Goal: Task Accomplishment & Management: Complete application form

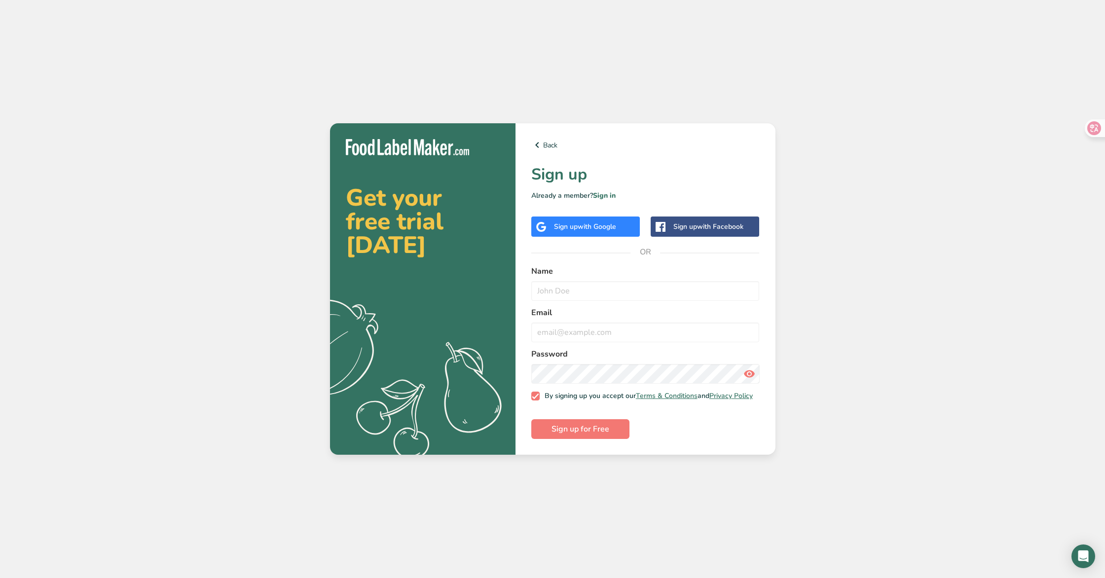
click at [561, 225] on div "Sign up with Google" at bounding box center [585, 226] width 62 height 10
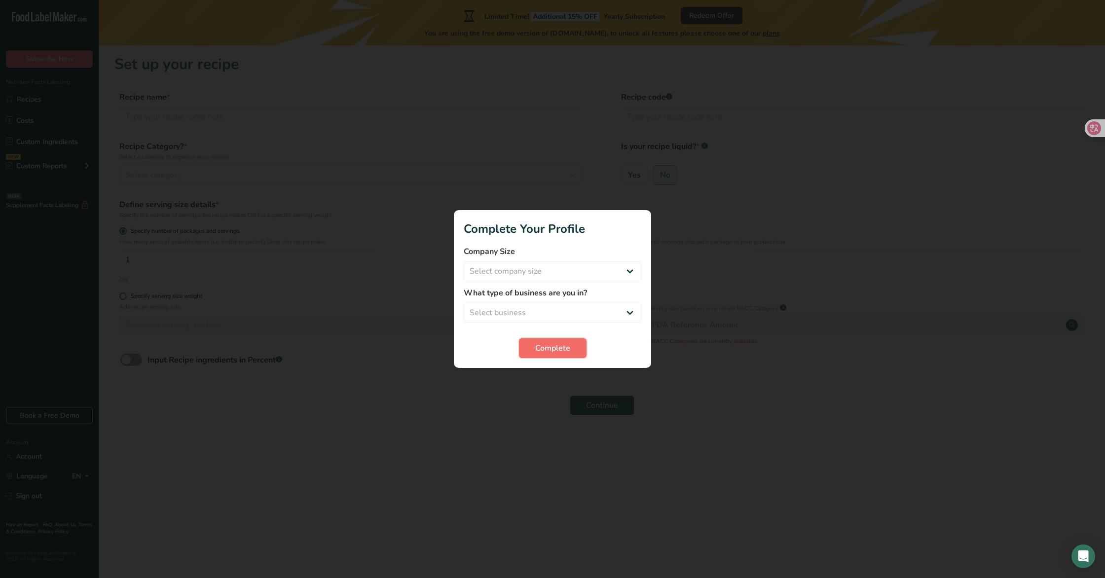
click at [543, 349] on span "Complete" at bounding box center [552, 348] width 35 height 12
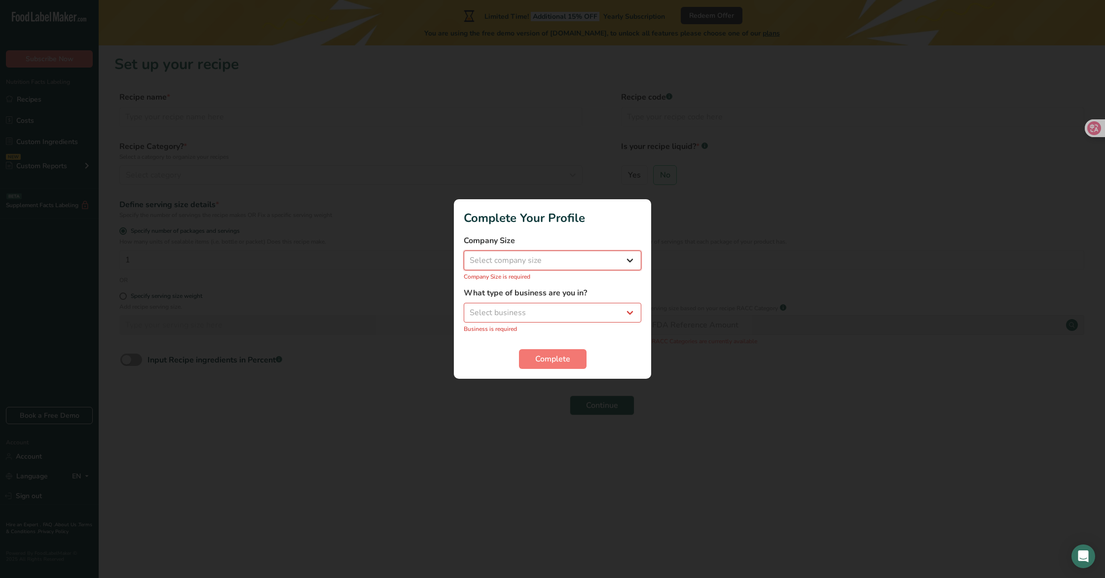
click at [545, 257] on select "Select company size Fewer than 10 Employees 10 to 50 Employees 51 to 500 Employ…" at bounding box center [553, 261] width 178 height 20
select select "2"
click at [464, 256] on select "Select company size Fewer than 10 Employees 10 to 50 Employees 51 to 500 Employ…" at bounding box center [553, 261] width 178 height 20
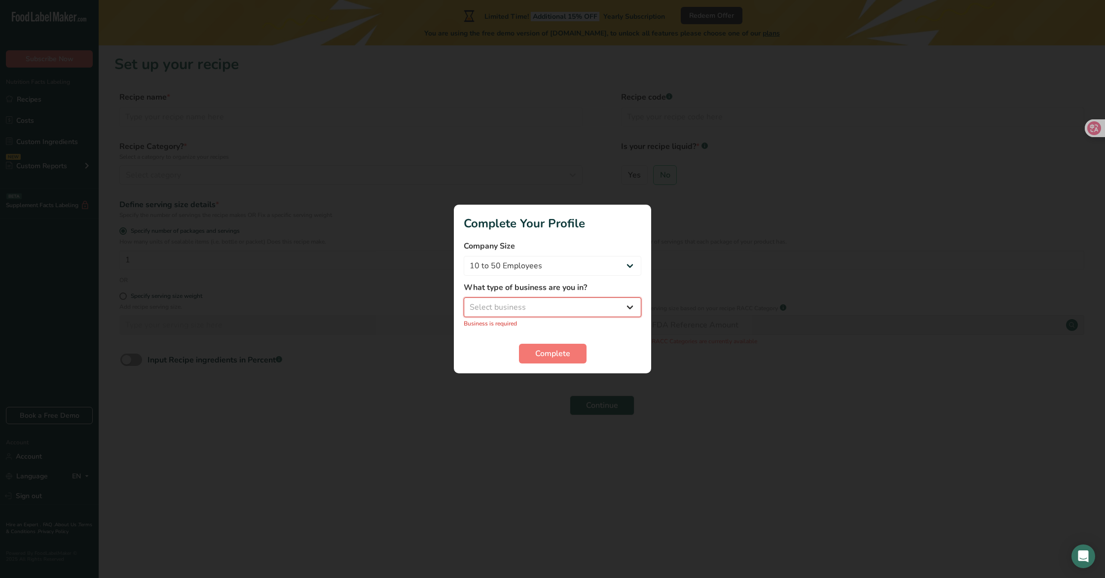
click at [525, 317] on select "Select business Packaged Food Manufacturer Restaurant & Cafe Bakery Meal Plans …" at bounding box center [553, 307] width 178 height 20
select select "3"
click at [464, 303] on select "Select business Packaged Food Manufacturer Restaurant & Cafe Bakery Meal Plans …" at bounding box center [553, 307] width 178 height 20
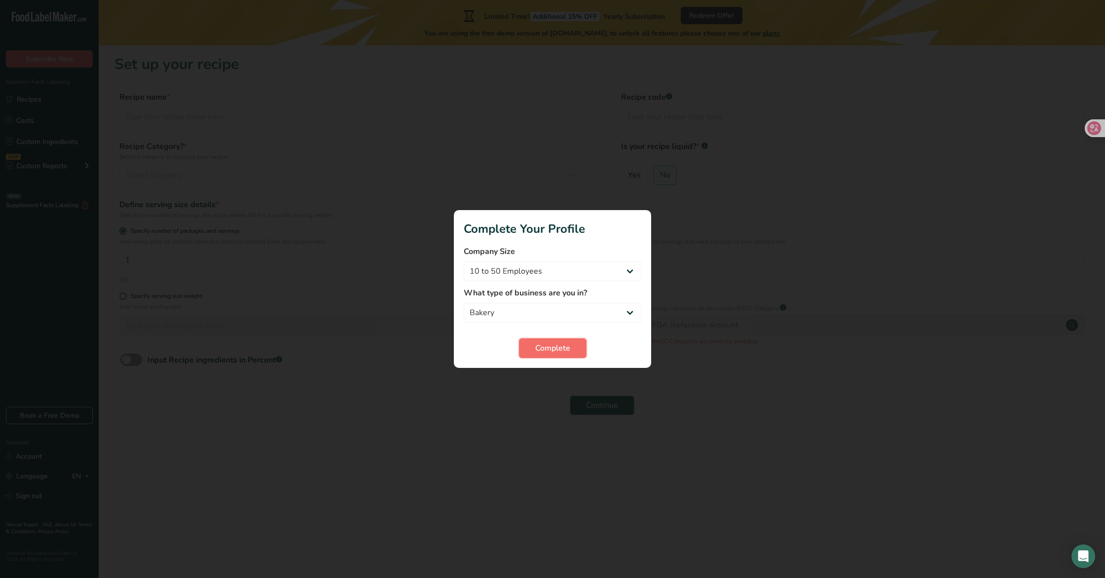
click at [553, 352] on span "Complete" at bounding box center [552, 348] width 35 height 12
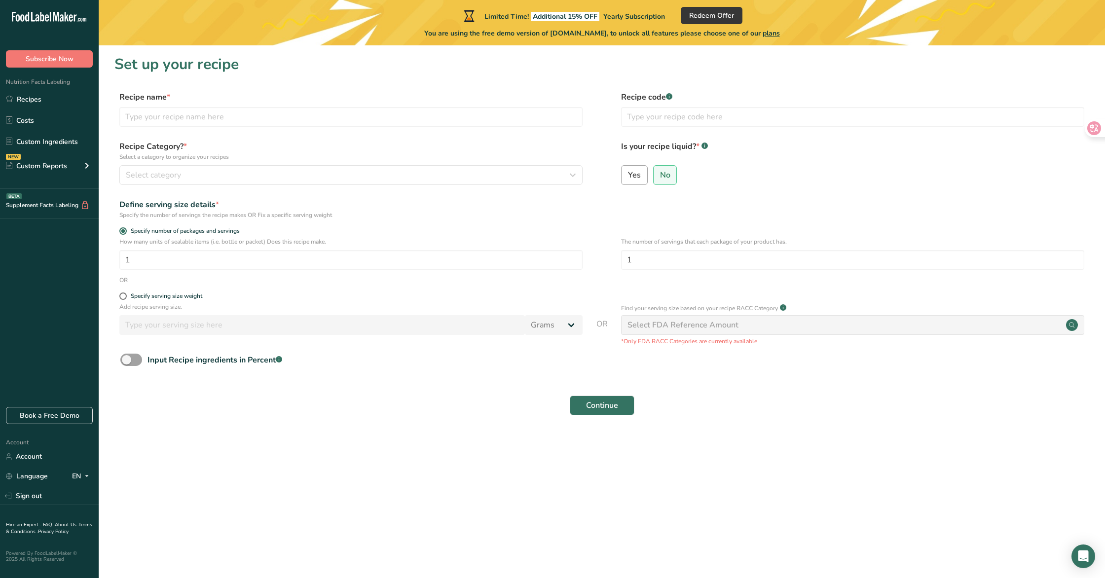
drag, startPoint x: 630, startPoint y: 176, endPoint x: 647, endPoint y: 178, distance: 16.5
click at [636, 177] on span "Yes" at bounding box center [634, 175] width 13 height 10
click at [628, 177] on input "Yes" at bounding box center [625, 175] width 6 height 6
radio input "true"
radio input "false"
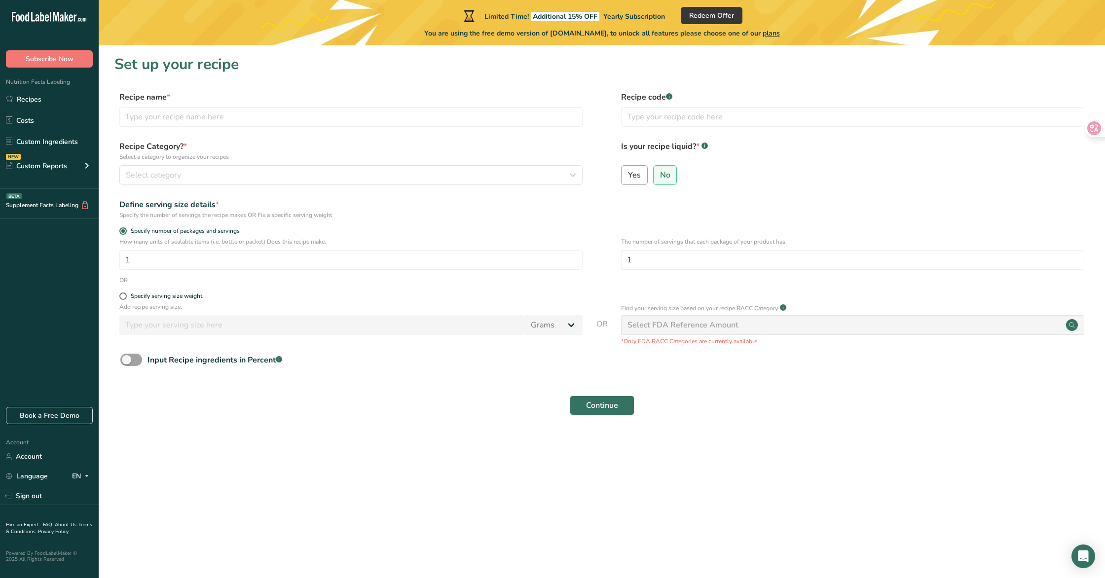
select select "22"
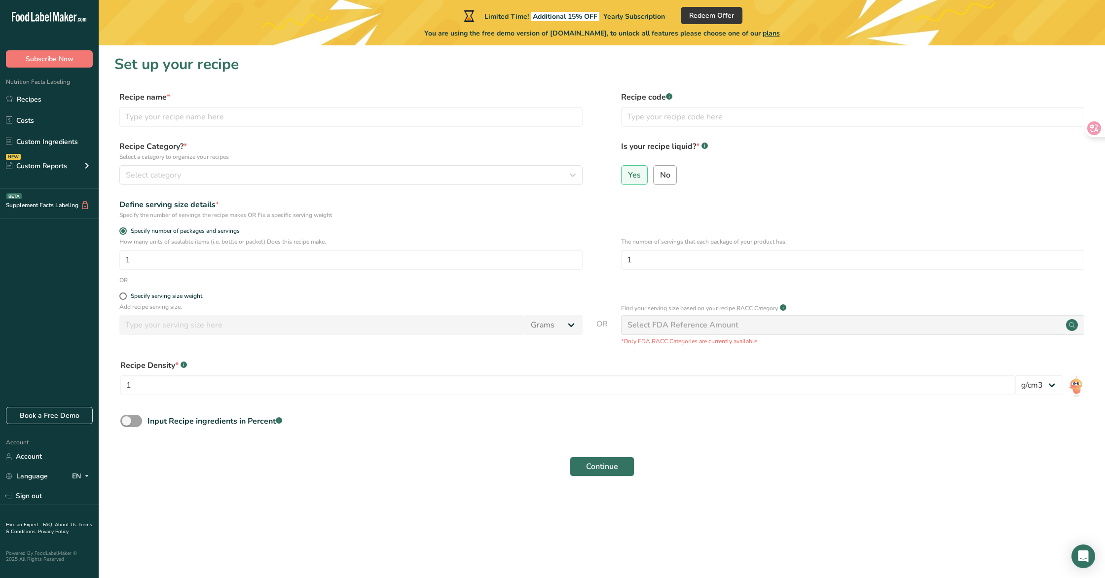
click at [661, 179] on span "No" at bounding box center [665, 175] width 10 height 10
click at [660, 178] on input "No" at bounding box center [657, 175] width 6 height 6
radio input "true"
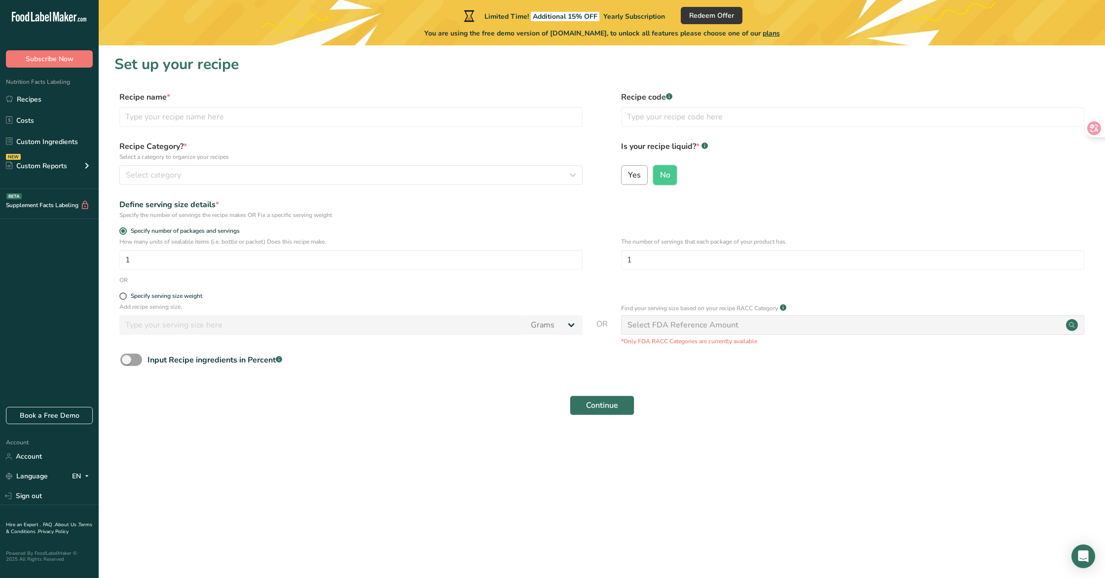
drag, startPoint x: 638, startPoint y: 181, endPoint x: 646, endPoint y: 181, distance: 7.9
click at [639, 181] on label "Yes" at bounding box center [634, 175] width 27 height 20
click at [628, 178] on input "Yes" at bounding box center [625, 175] width 6 height 6
radio input "true"
radio input "false"
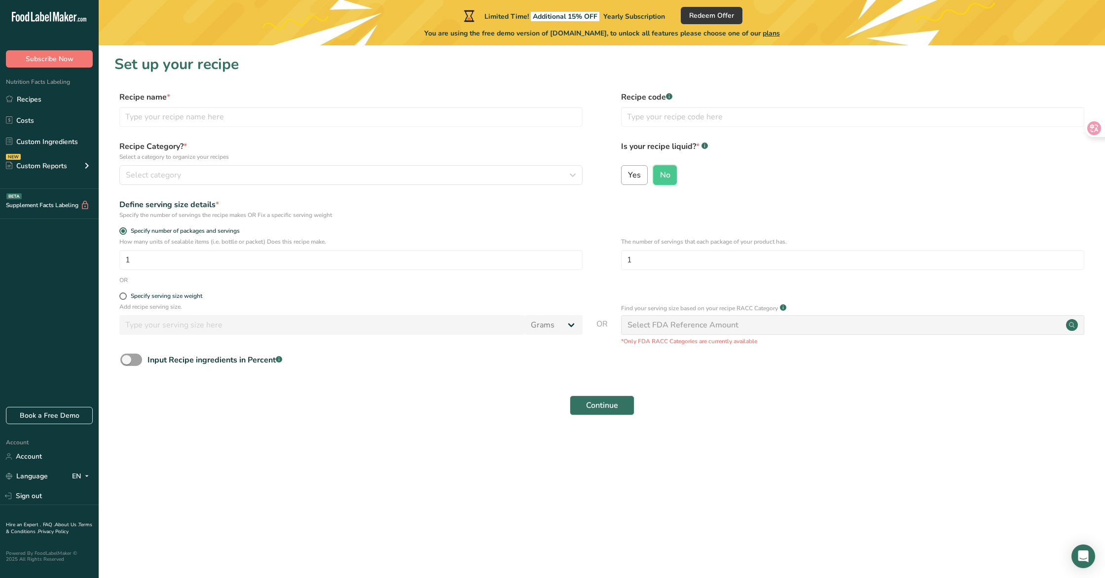
select select "22"
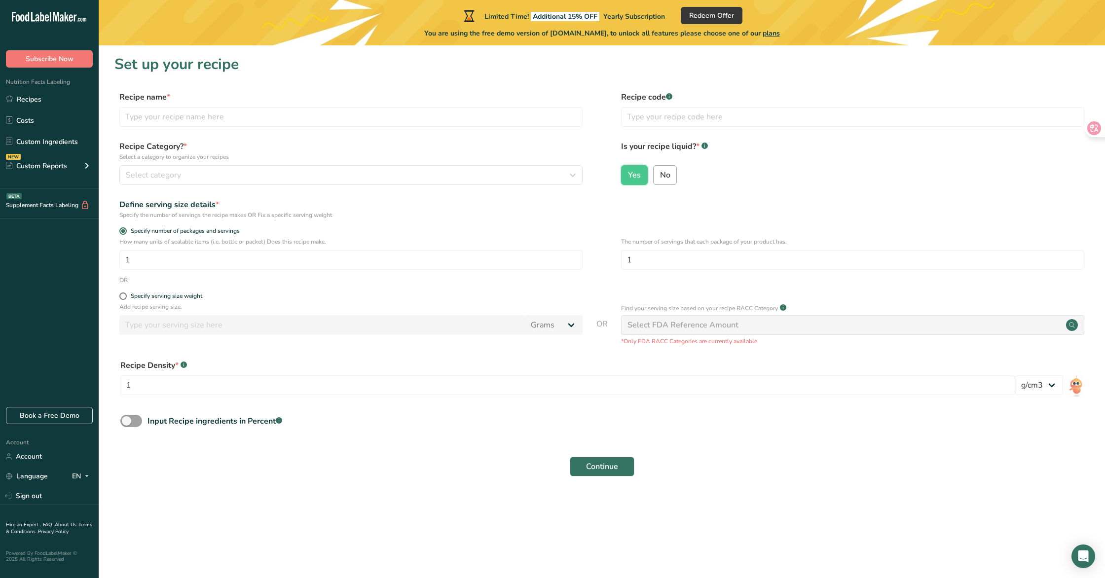
click at [661, 179] on span "No" at bounding box center [665, 175] width 10 height 10
click at [660, 178] on input "No" at bounding box center [657, 175] width 6 height 6
radio input "true"
radio input "false"
